Goal: Task Accomplishment & Management: Complete application form

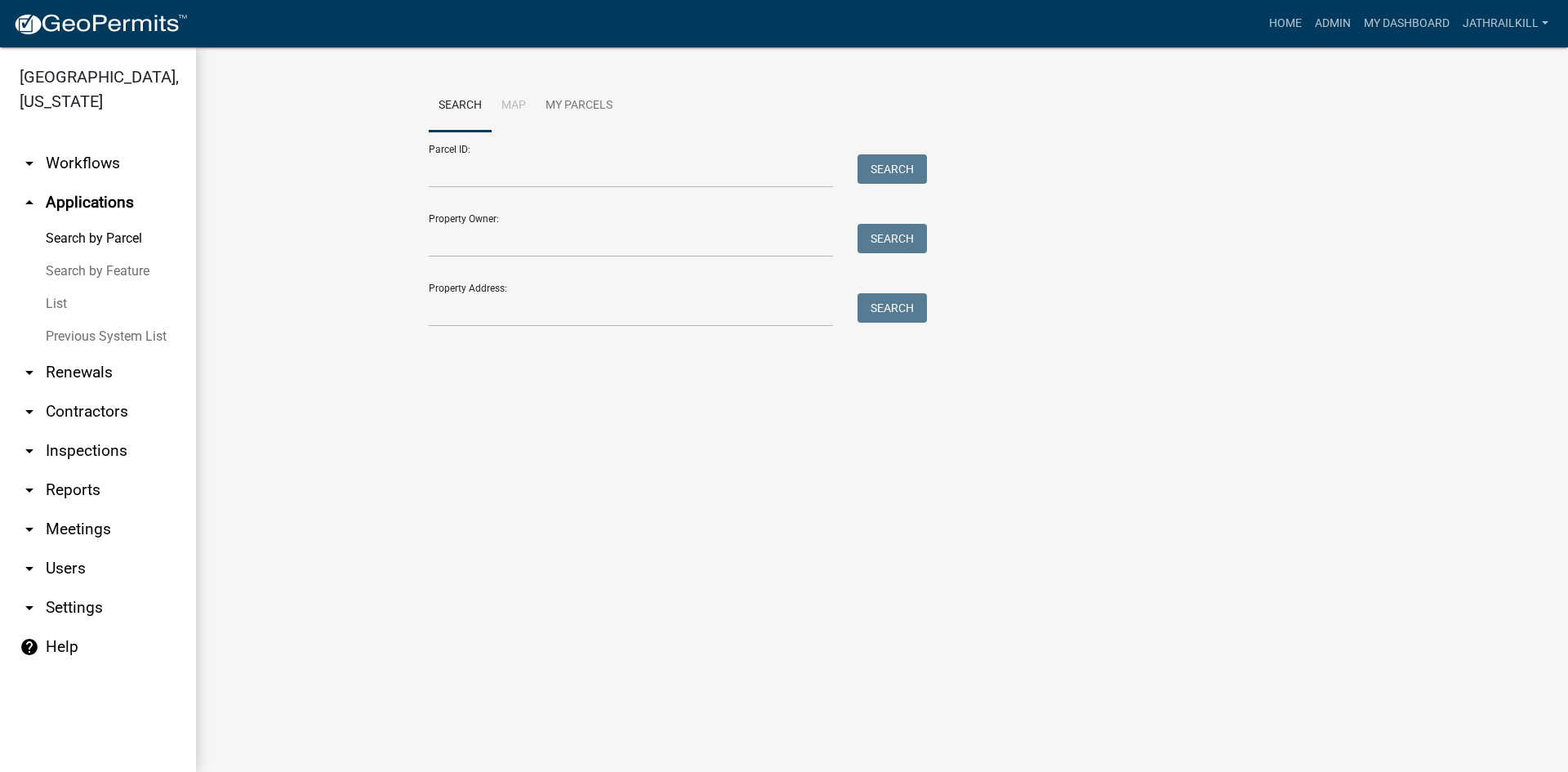
click at [113, 144] on link "arrow_drop_down Workflows" at bounding box center [98, 163] width 196 height 39
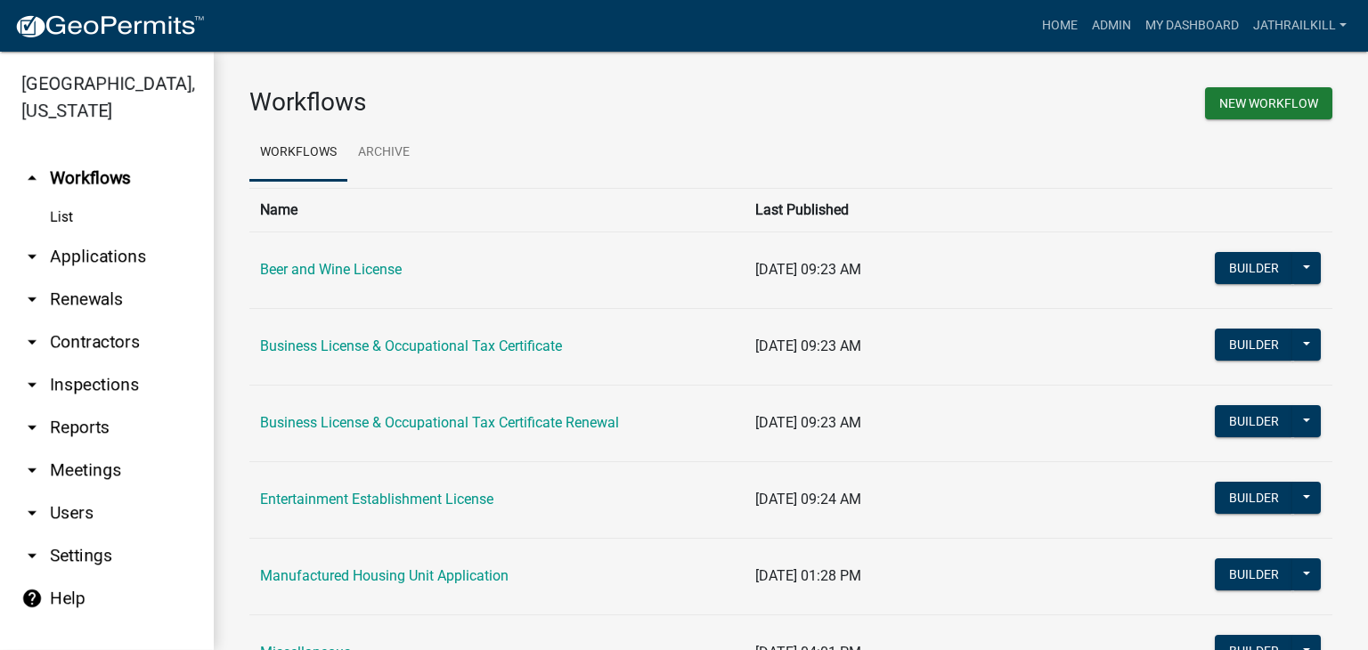
click at [117, 157] on link "arrow_drop_up Workflows" at bounding box center [107, 178] width 214 height 43
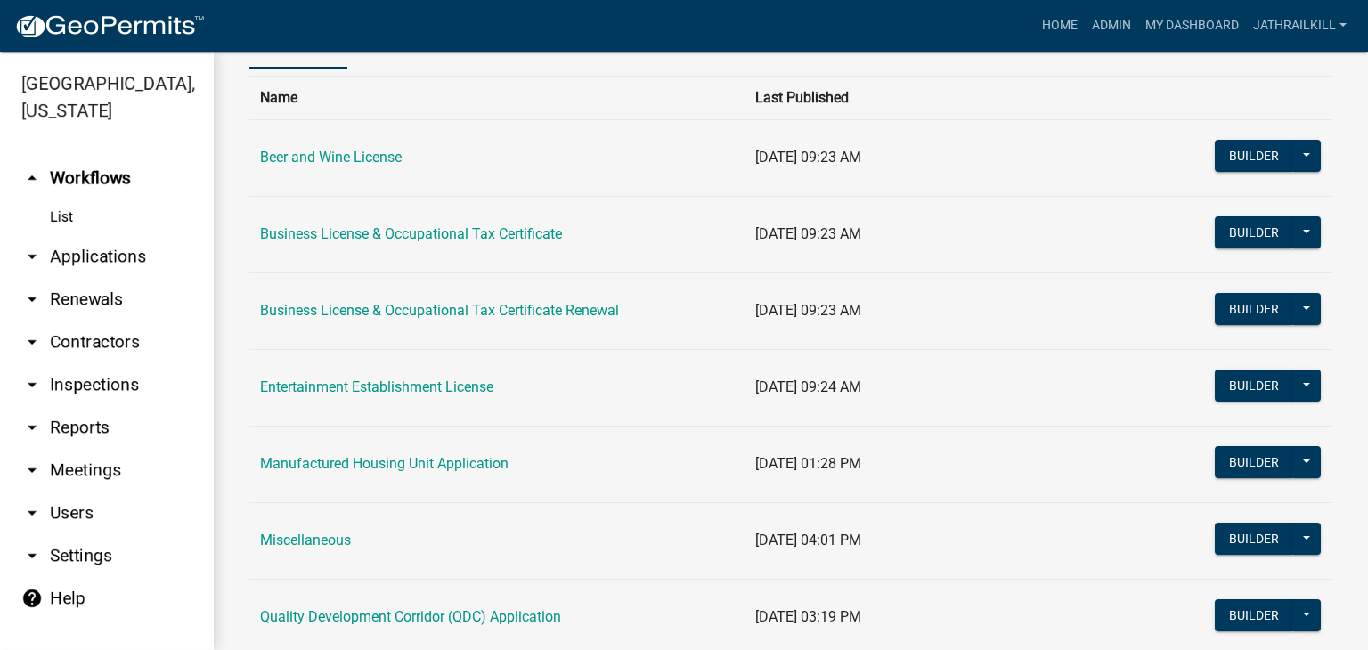
scroll to position [89, 0]
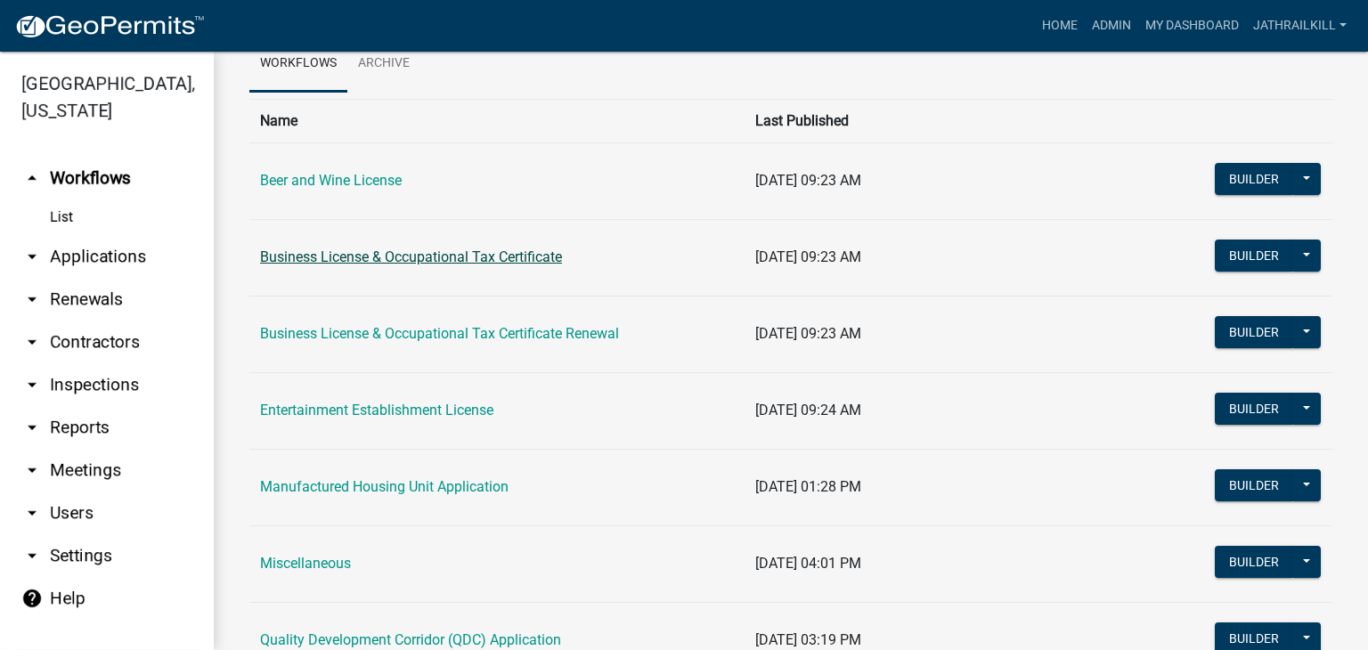
click at [475, 257] on link "Business License & Occupational Tax Certificate" at bounding box center [411, 256] width 302 height 17
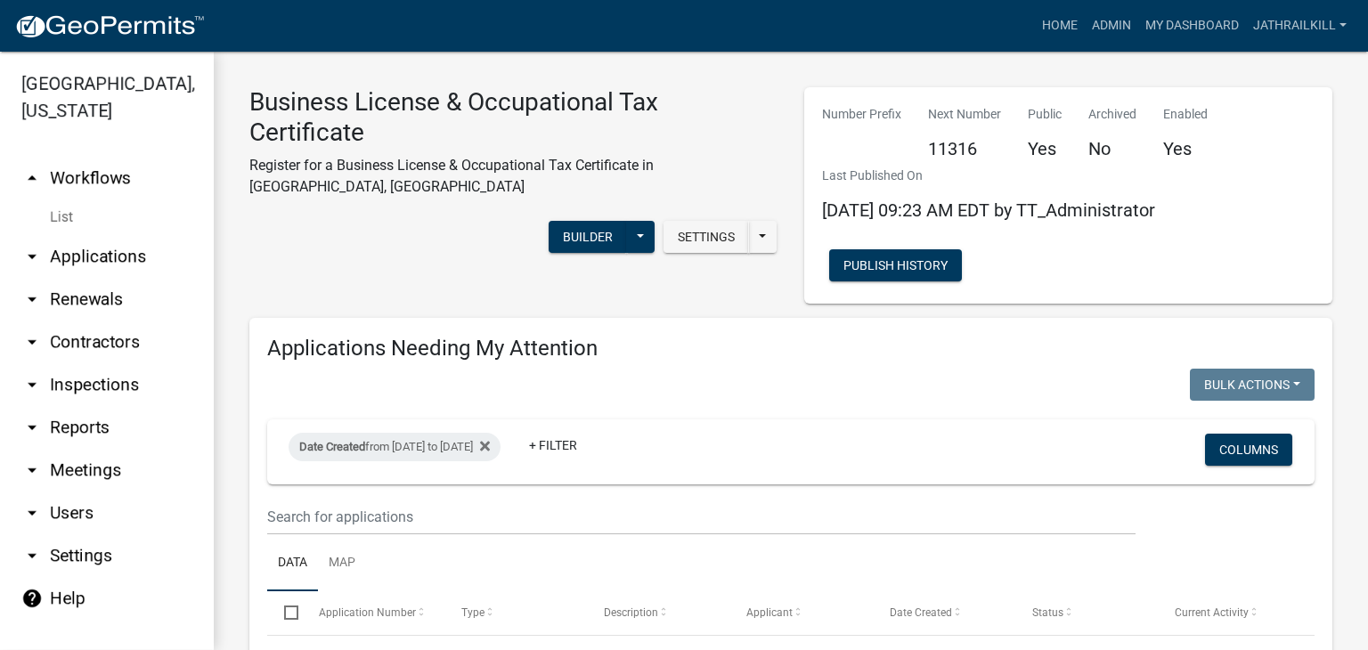
click at [135, 237] on link "arrow_drop_down Applications" at bounding box center [107, 256] width 214 height 43
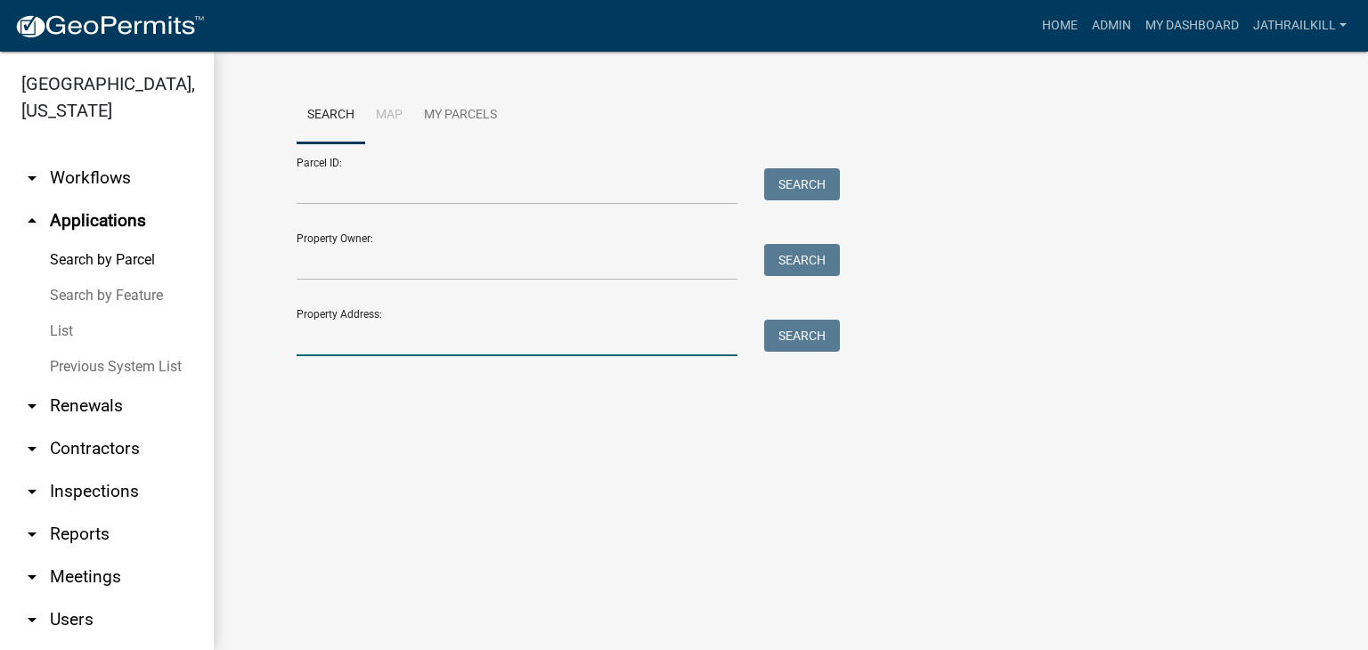
click at [378, 336] on input "Property Address:" at bounding box center [516, 338] width 441 height 37
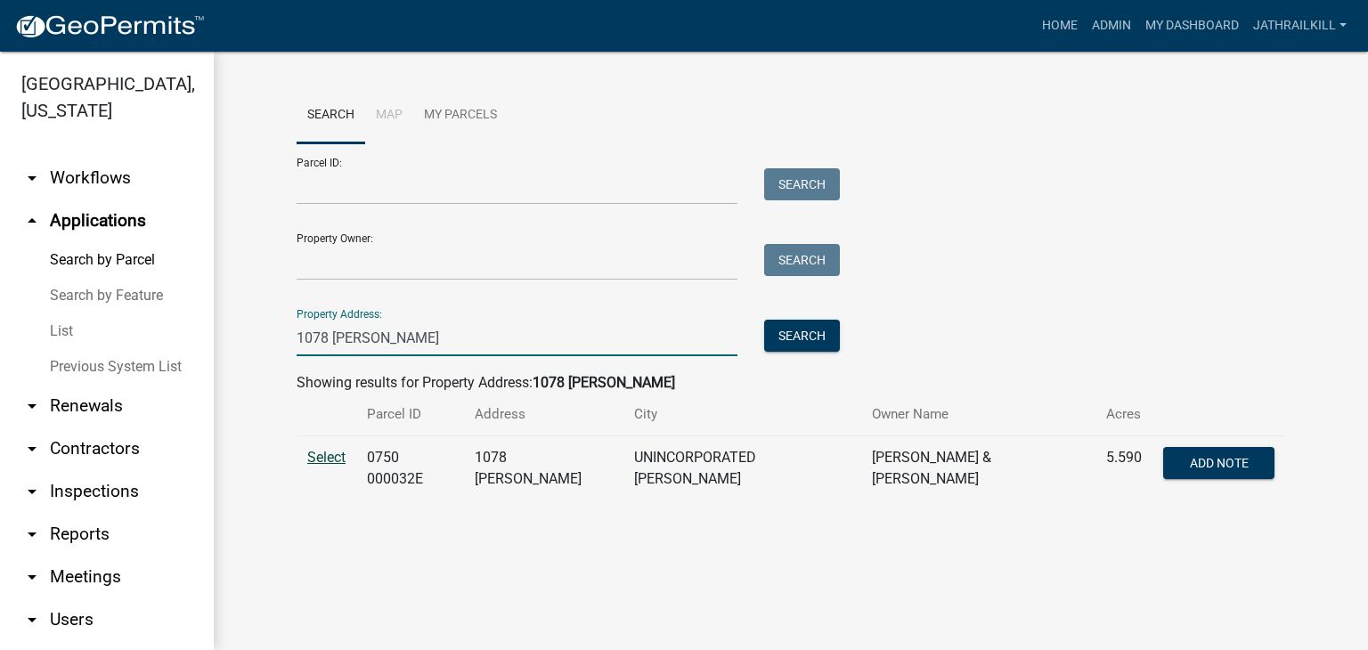
type input "1078 [PERSON_NAME]"
click at [309, 453] on span "Select" at bounding box center [326, 457] width 38 height 17
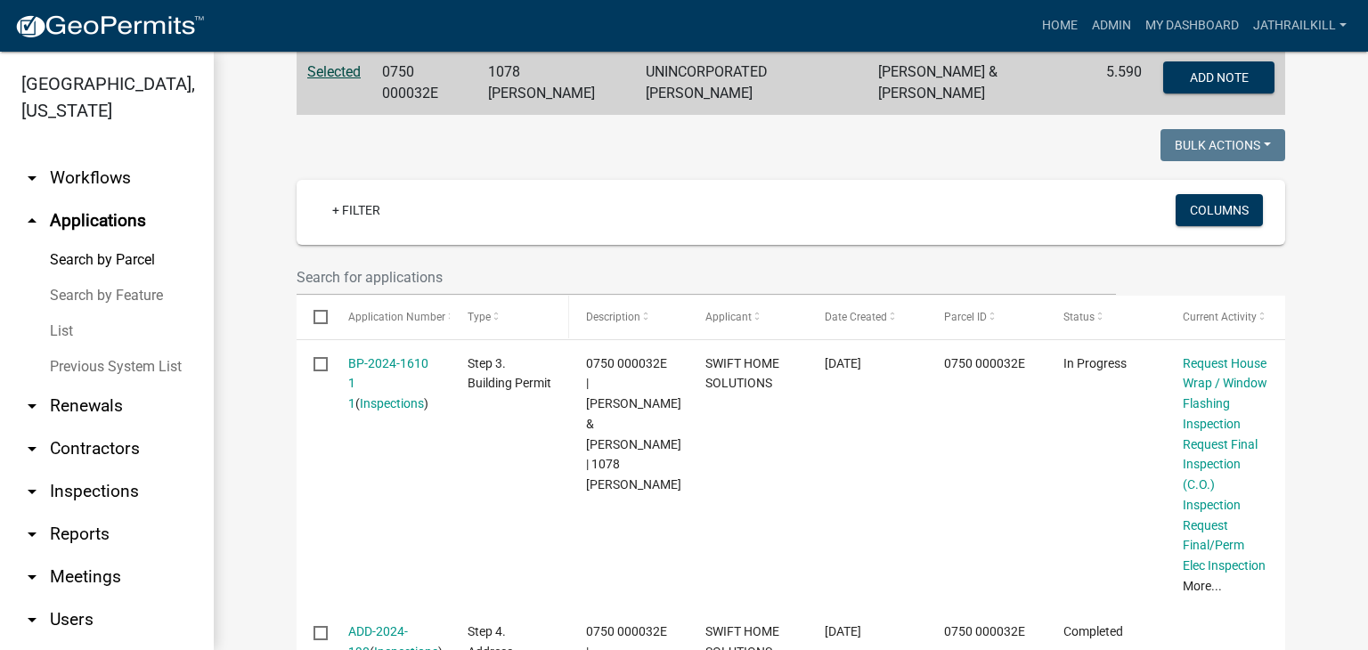
scroll to position [426, 0]
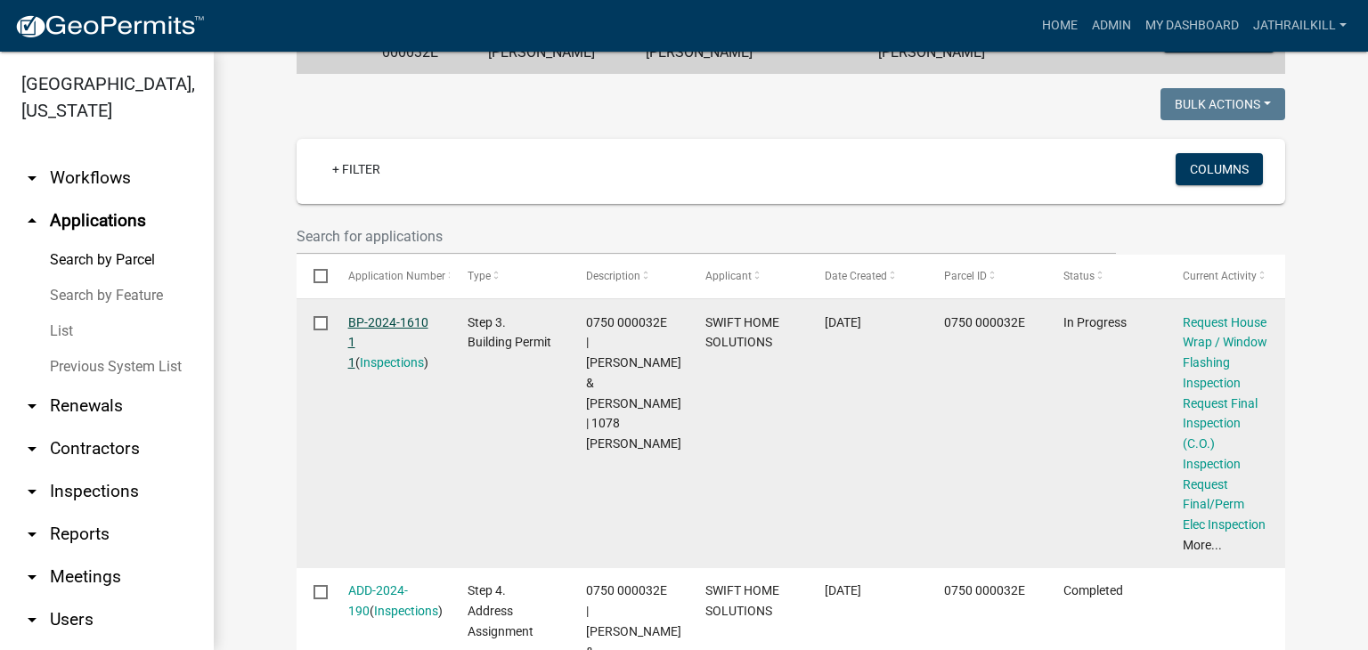
click at [406, 315] on link "BP-2024-1610 1 1" at bounding box center [388, 342] width 80 height 55
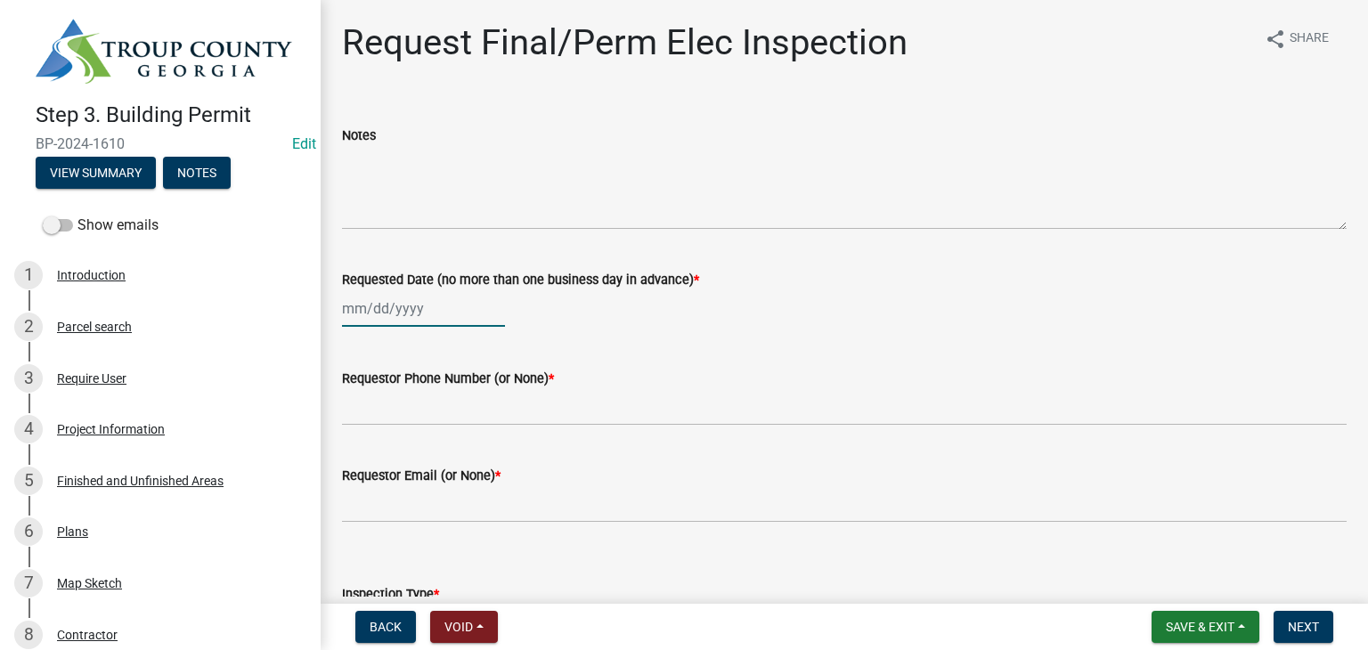
click at [420, 316] on div at bounding box center [423, 308] width 163 height 37
select select "9"
select select "2025"
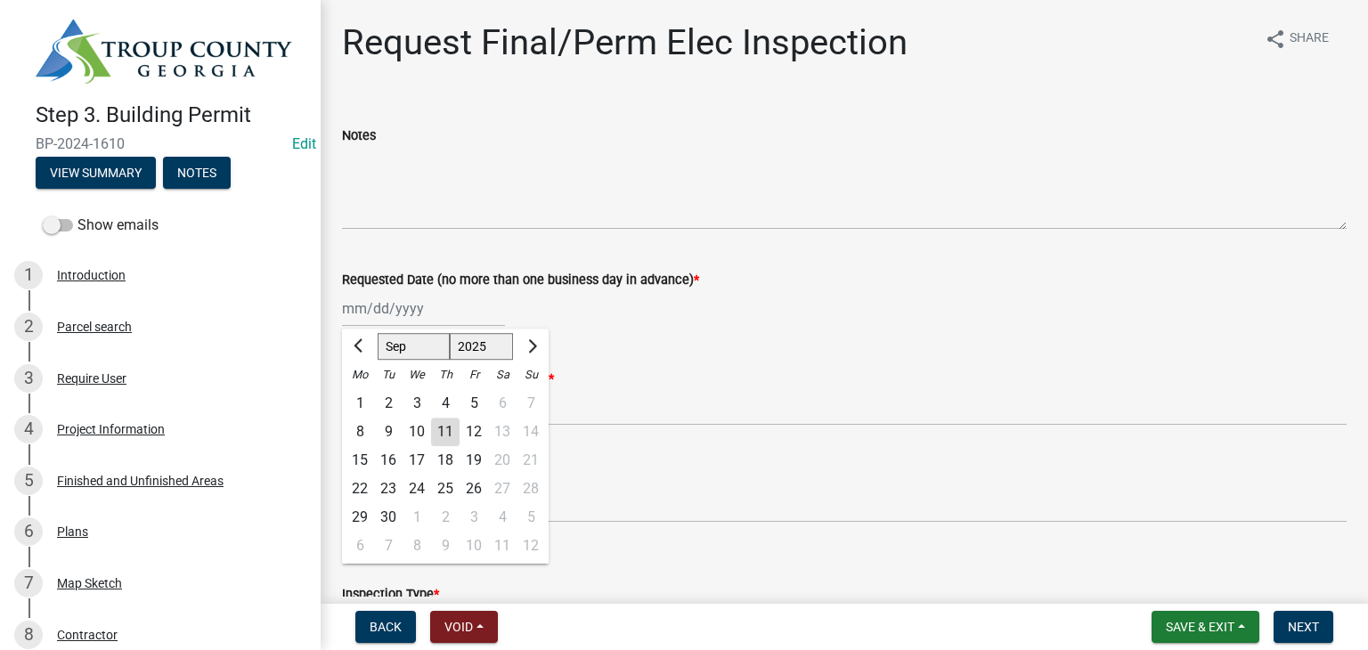
click at [443, 433] on div "11" at bounding box center [445, 432] width 28 height 28
type input "[DATE]"
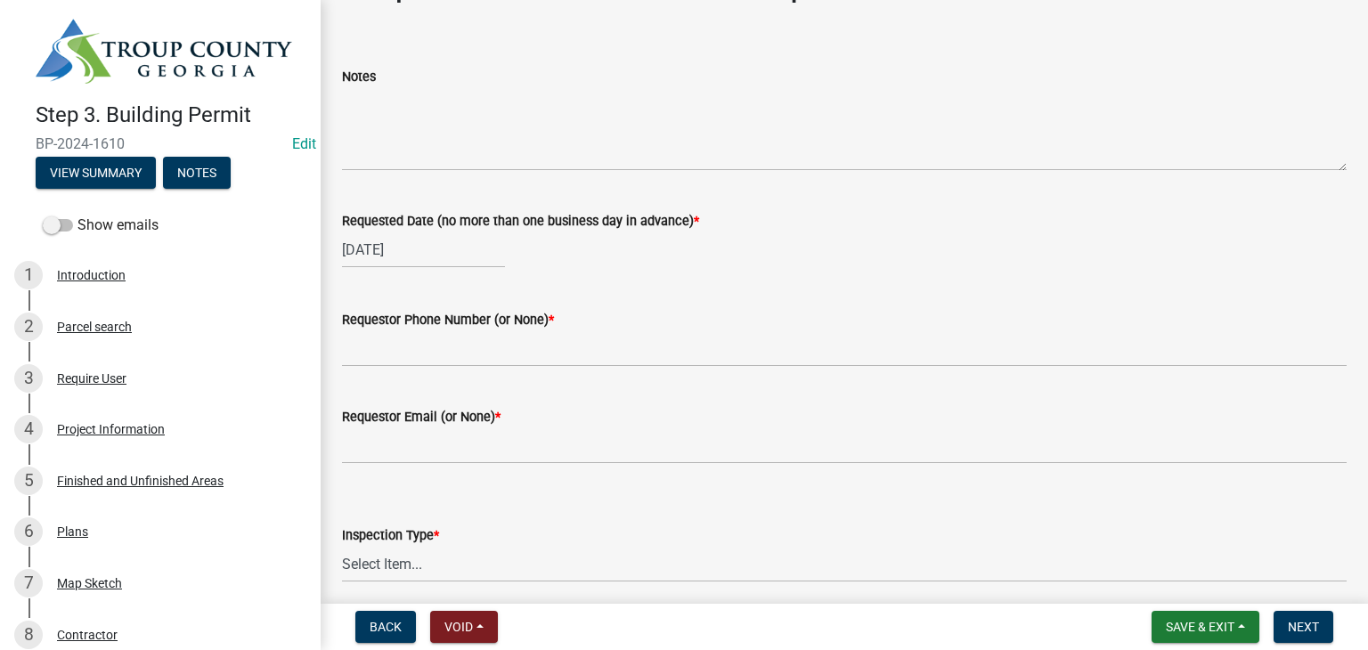
scroll to position [89, 0]
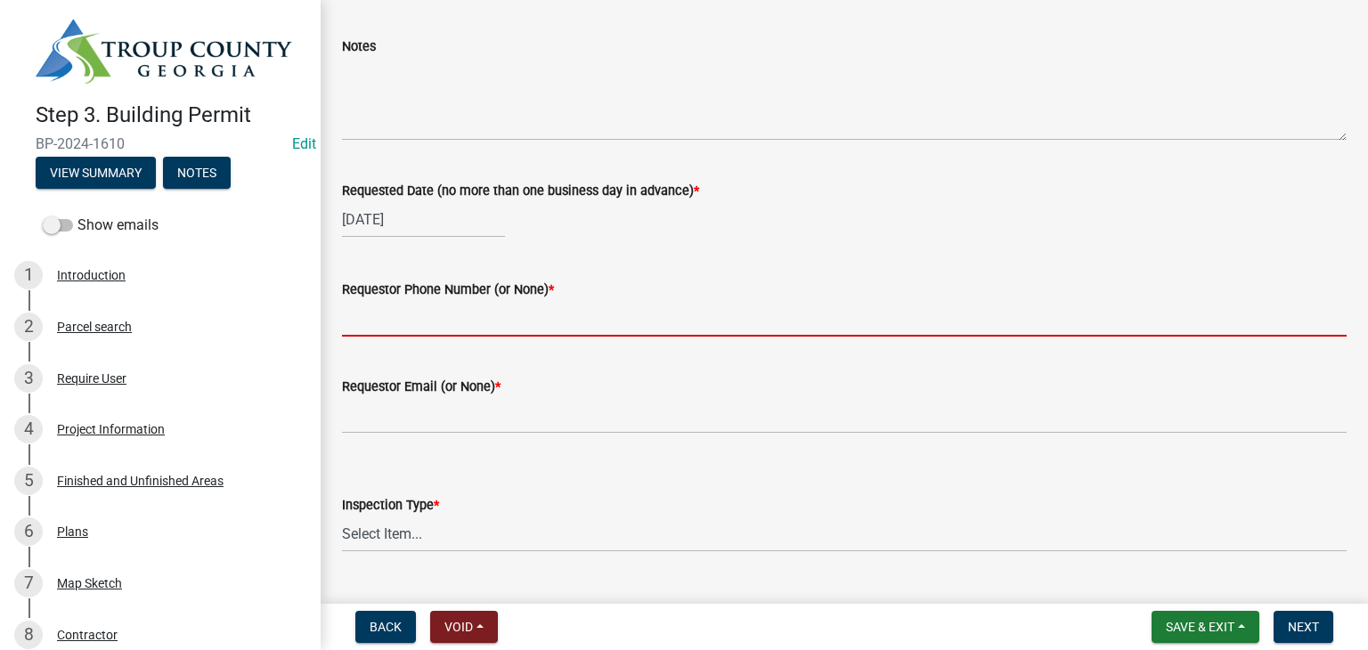
drag, startPoint x: 451, startPoint y: 323, endPoint x: 462, endPoint y: 315, distance: 13.4
click at [451, 322] on input "Requestor Phone Number (or None) *" at bounding box center [844, 318] width 1004 height 37
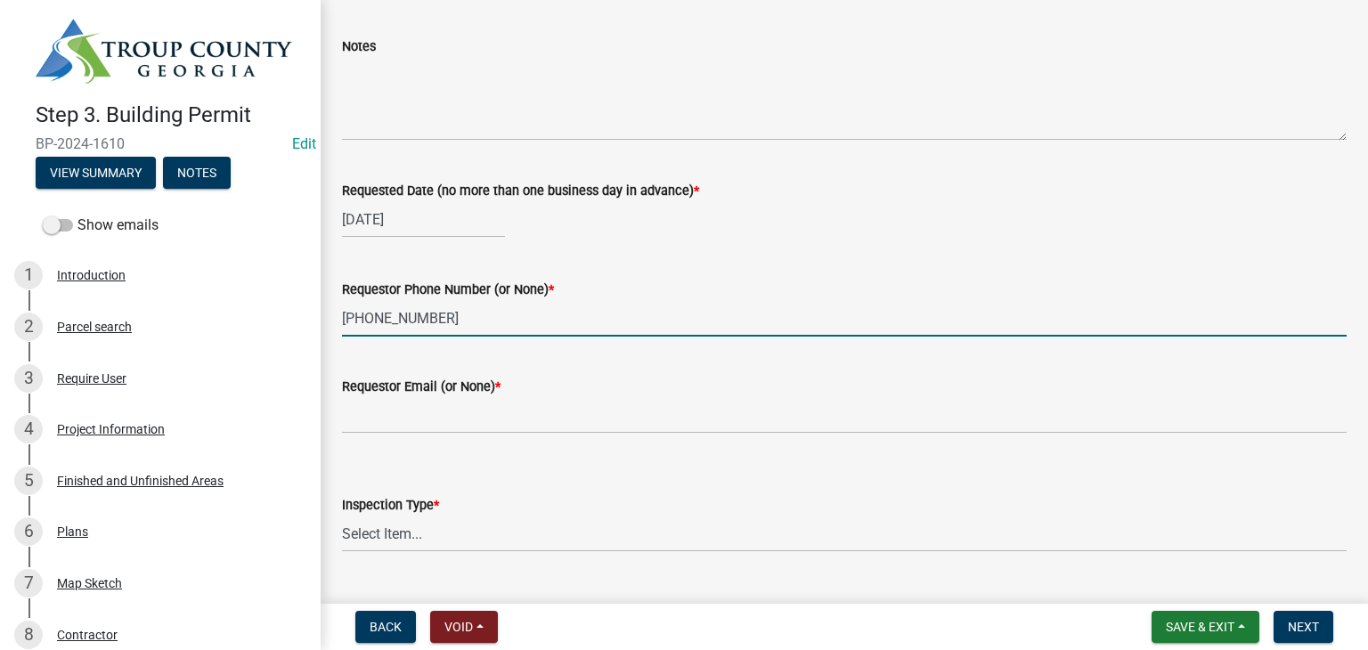
scroll to position [178, 0]
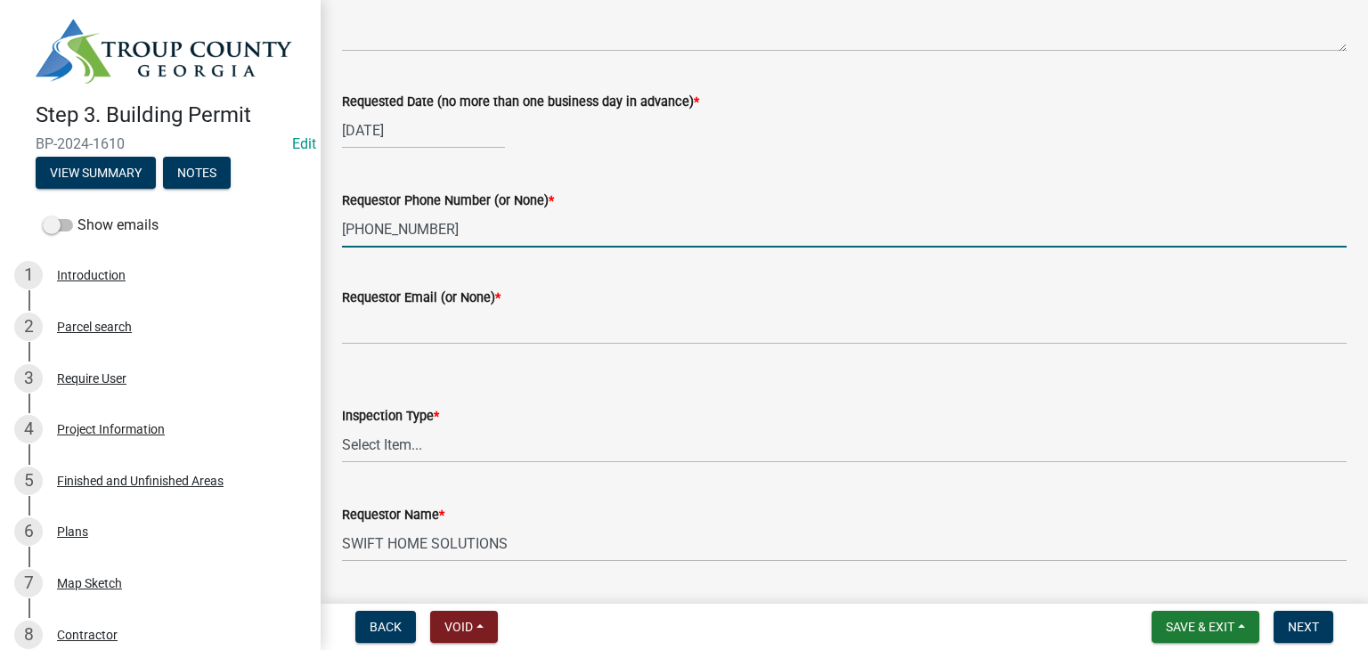
type input "[PHONE_NUMBER]"
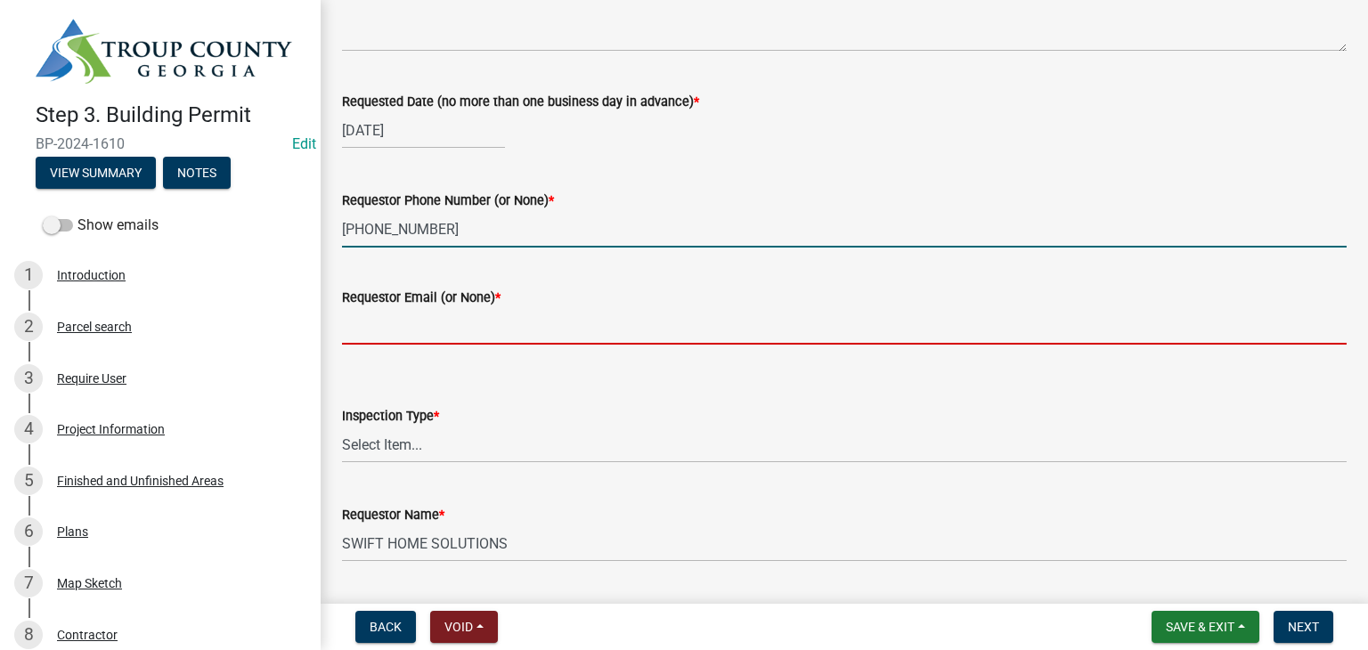
click at [479, 336] on input "Requestor Email (or None) *" at bounding box center [844, 326] width 1004 height 37
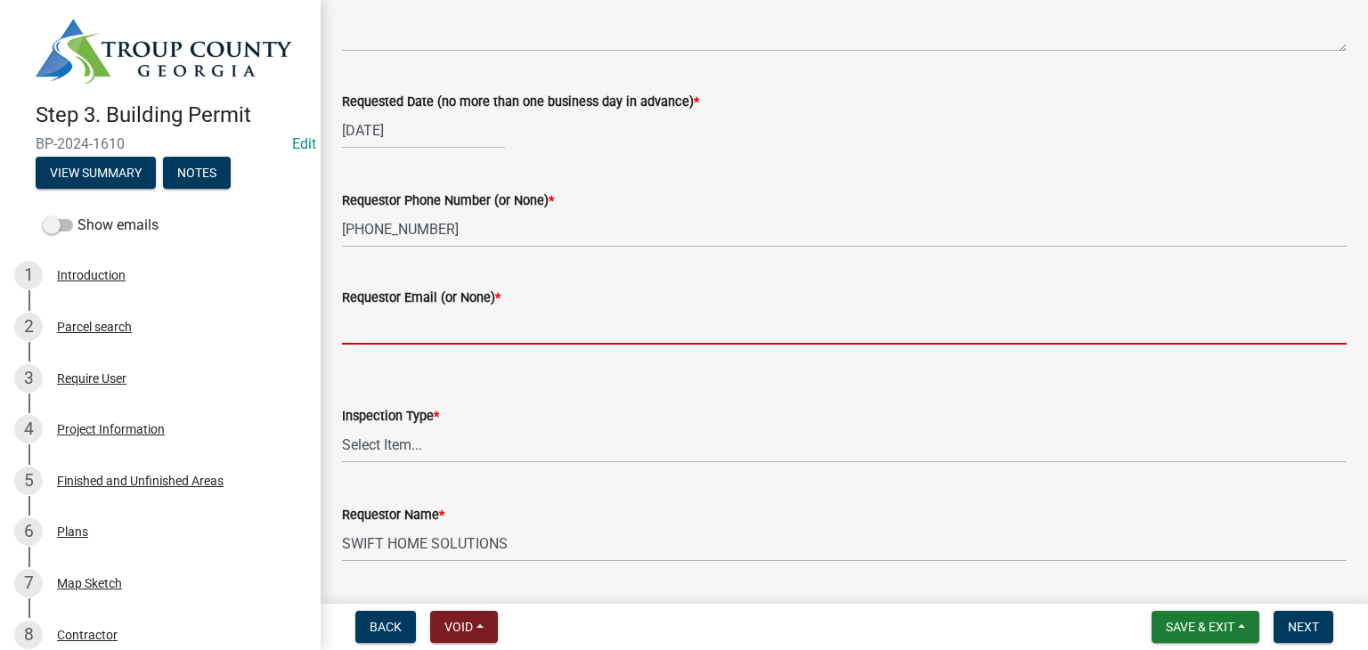
type input "None"
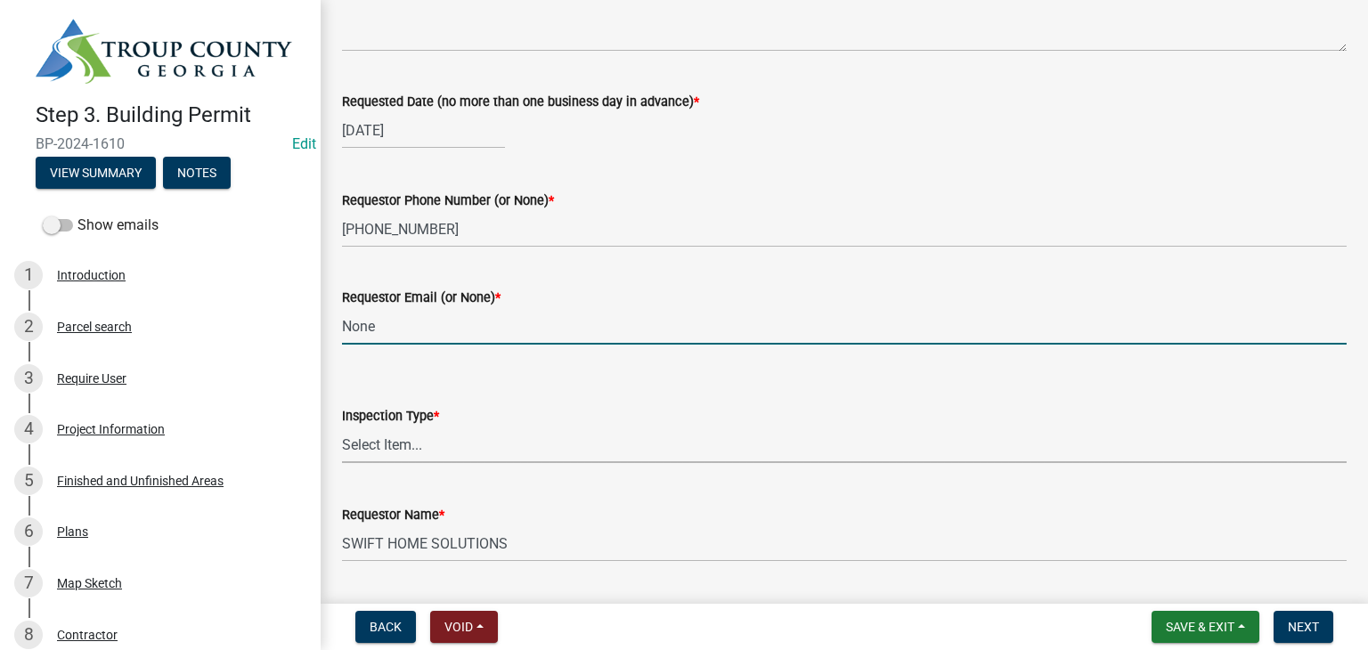
drag, startPoint x: 499, startPoint y: 432, endPoint x: 499, endPoint y: 461, distance: 29.4
click at [499, 432] on select "Select Item... Final/Permanent Electrical" at bounding box center [844, 444] width 1004 height 37
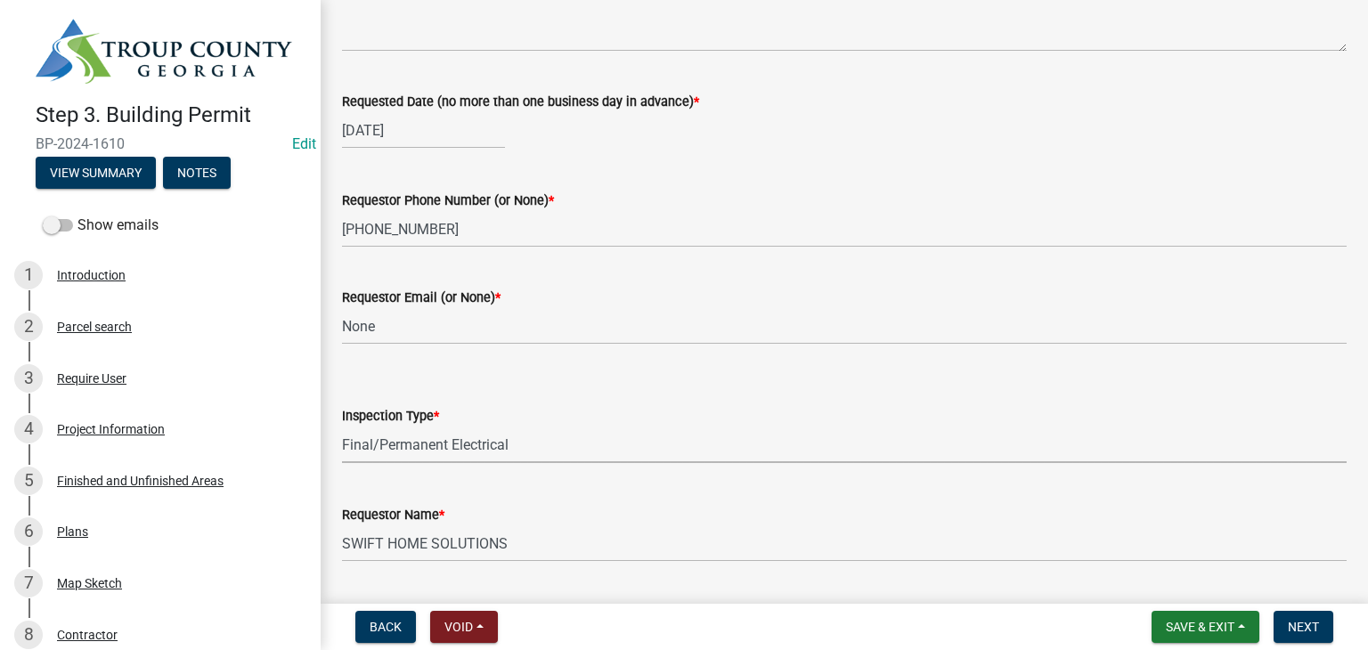
click at [342, 426] on select "Select Item... Final/Permanent Electrical" at bounding box center [844, 444] width 1004 height 37
select select "15602396-5ec3-4d50-b7ba-128f4fe7a0c1"
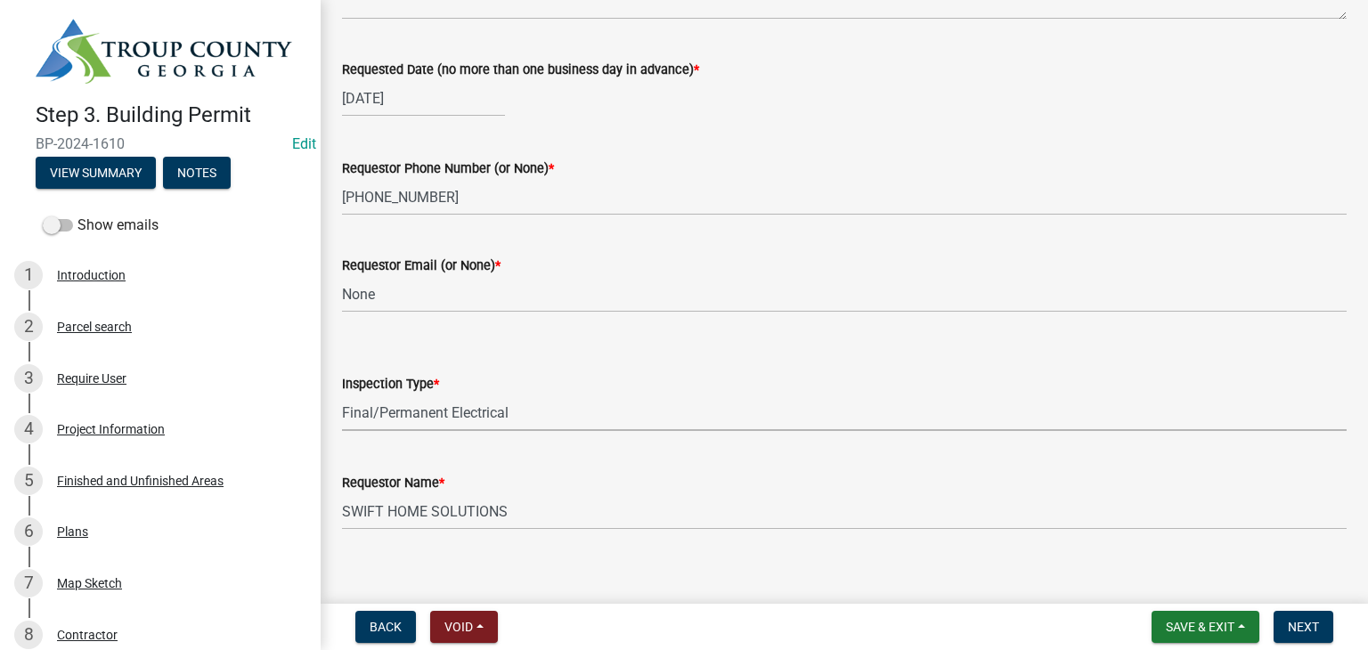
scroll to position [227, 0]
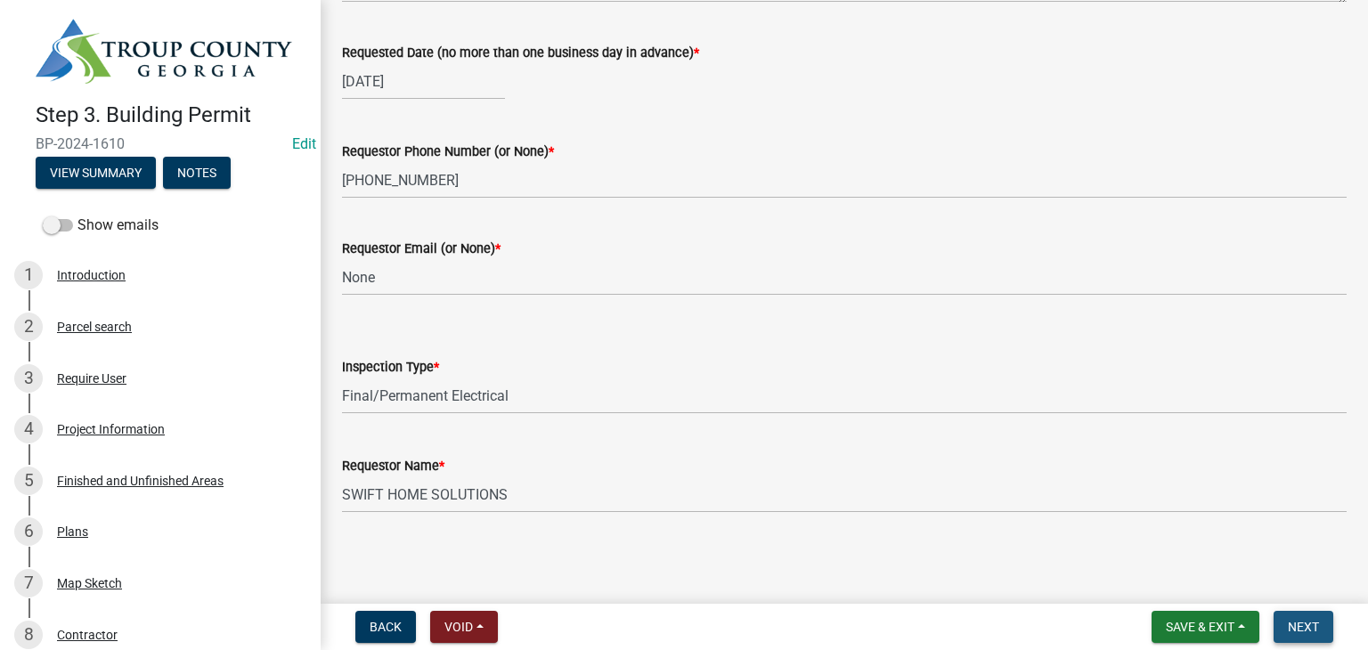
click at [1321, 621] on button "Next" at bounding box center [1303, 627] width 60 height 32
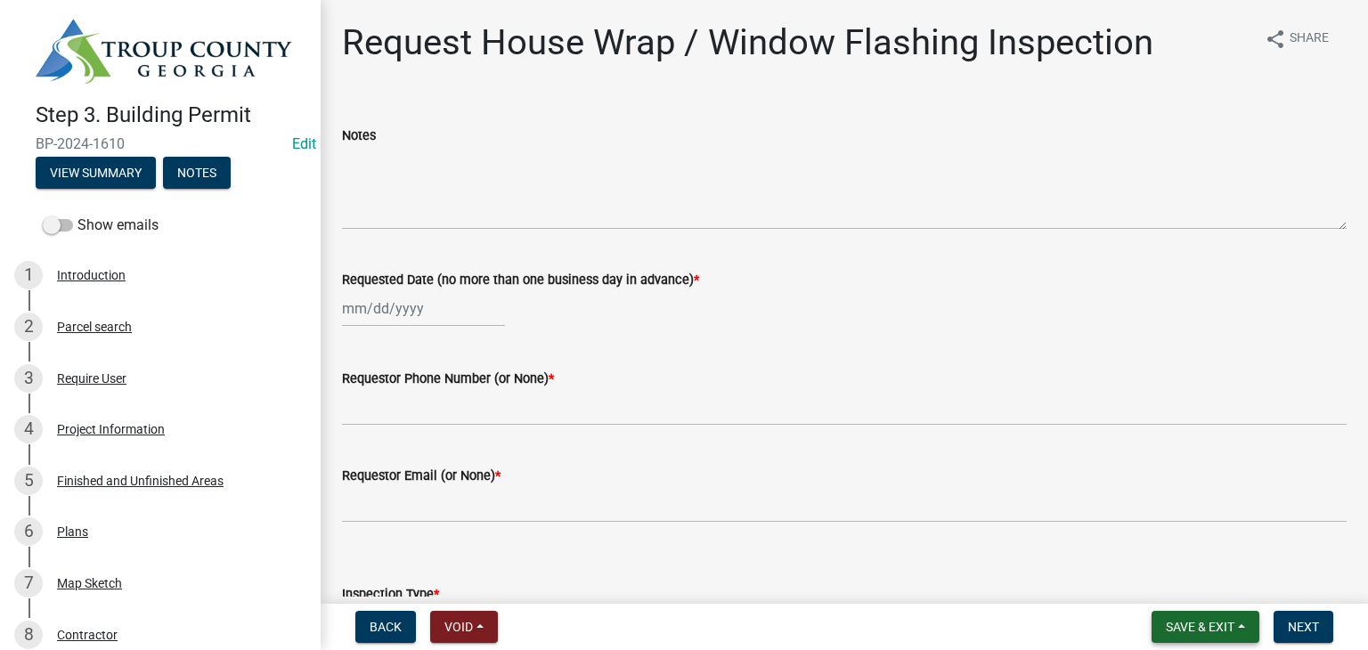
click at [1213, 621] on span "Save & Exit" at bounding box center [1199, 627] width 69 height 14
click at [1189, 556] on div "Save Save & Exit" at bounding box center [1187, 559] width 142 height 100
click at [1189, 623] on span "Save & Exit" at bounding box center [1199, 627] width 69 height 14
drag, startPoint x: 1171, startPoint y: 580, endPoint x: 1072, endPoint y: 499, distance: 128.4
click at [1165, 578] on button "Save & Exit" at bounding box center [1187, 580] width 142 height 43
